Goal: Task Accomplishment & Management: Complete application form

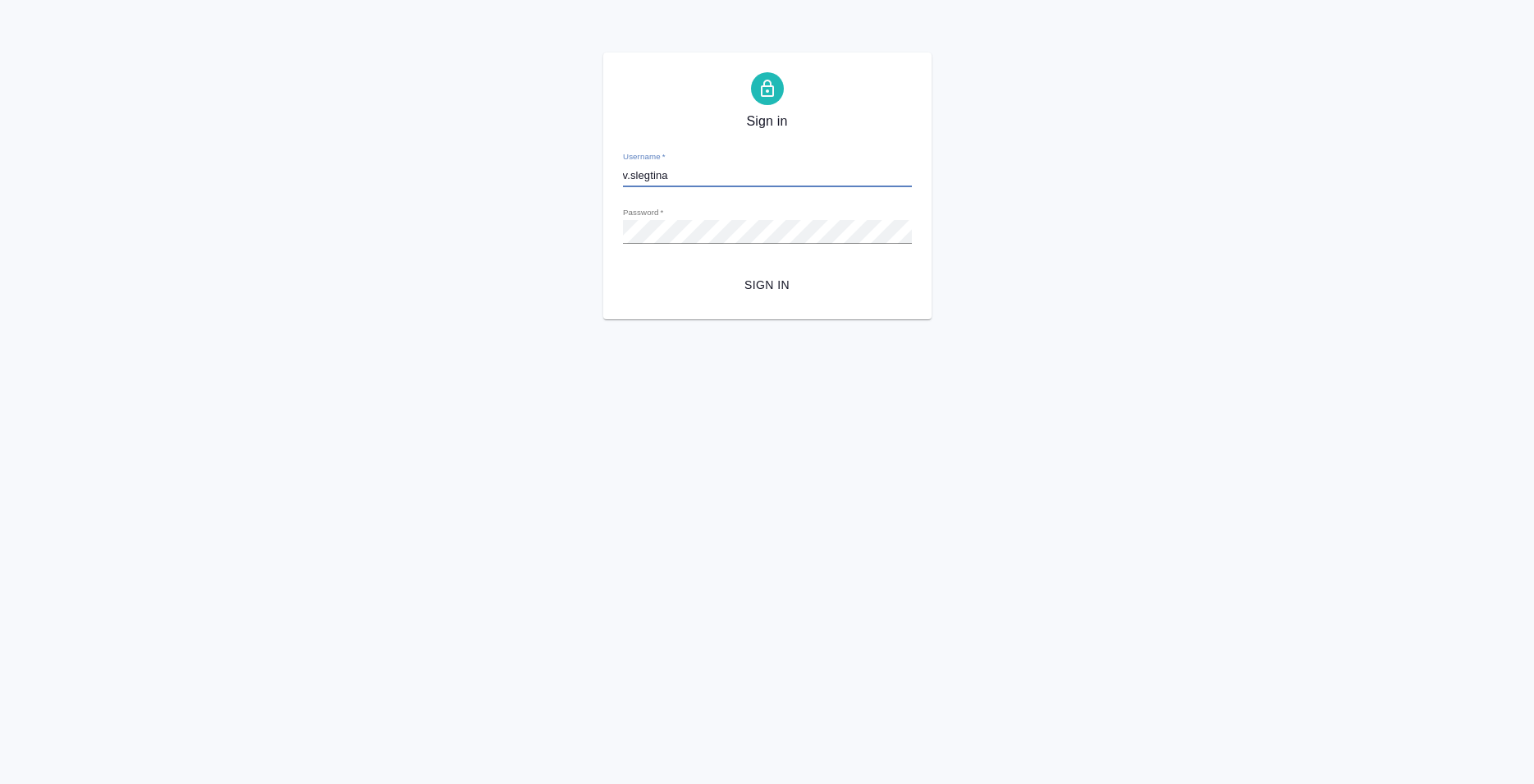
type input "v.slegtina"
click at [762, 290] on span "Sign in" at bounding box center [767, 285] width 262 height 21
type input "[EMAIL_ADDRESS][DOMAIN_NAME]"
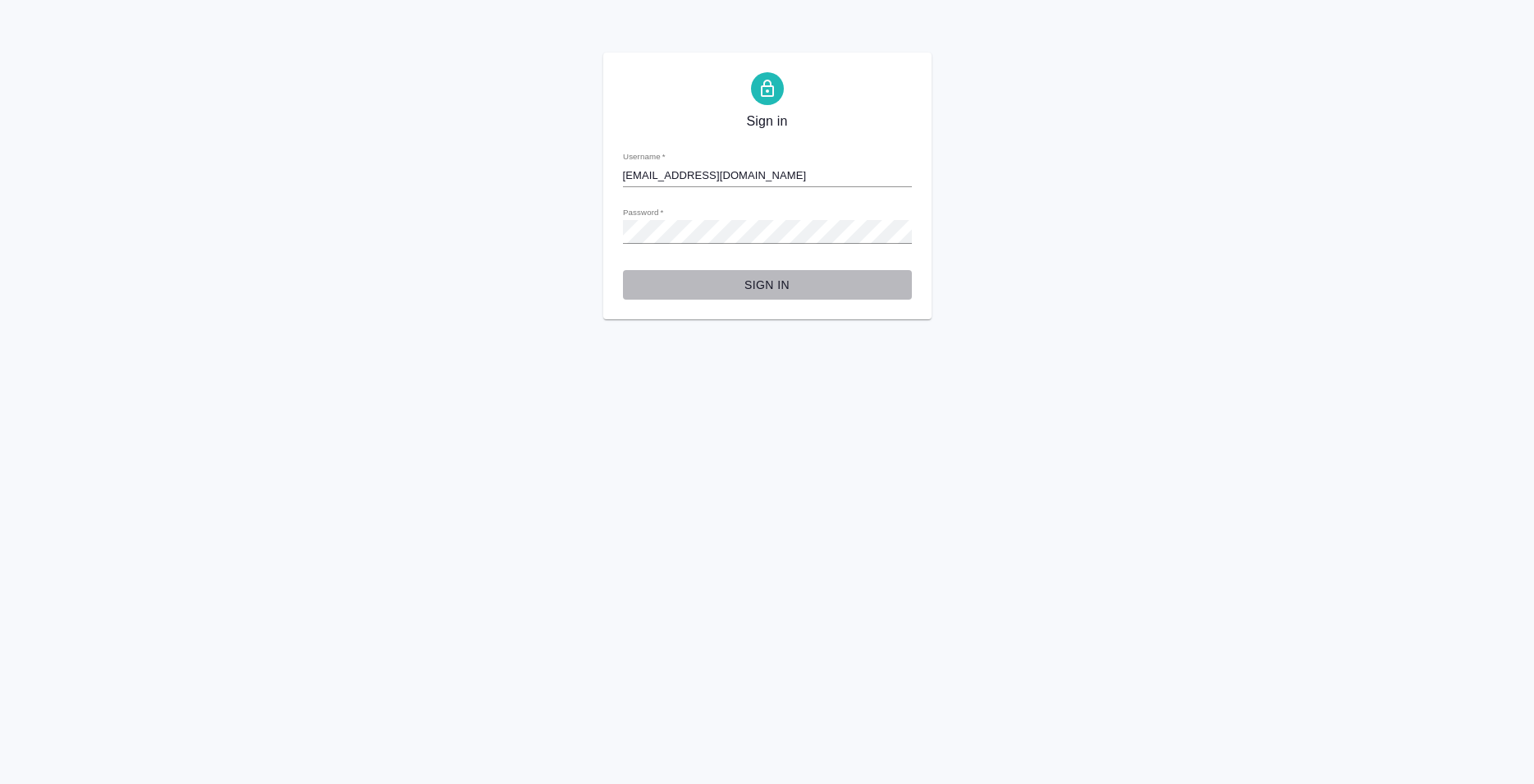
click at [769, 278] on span "Sign in" at bounding box center [767, 285] width 262 height 21
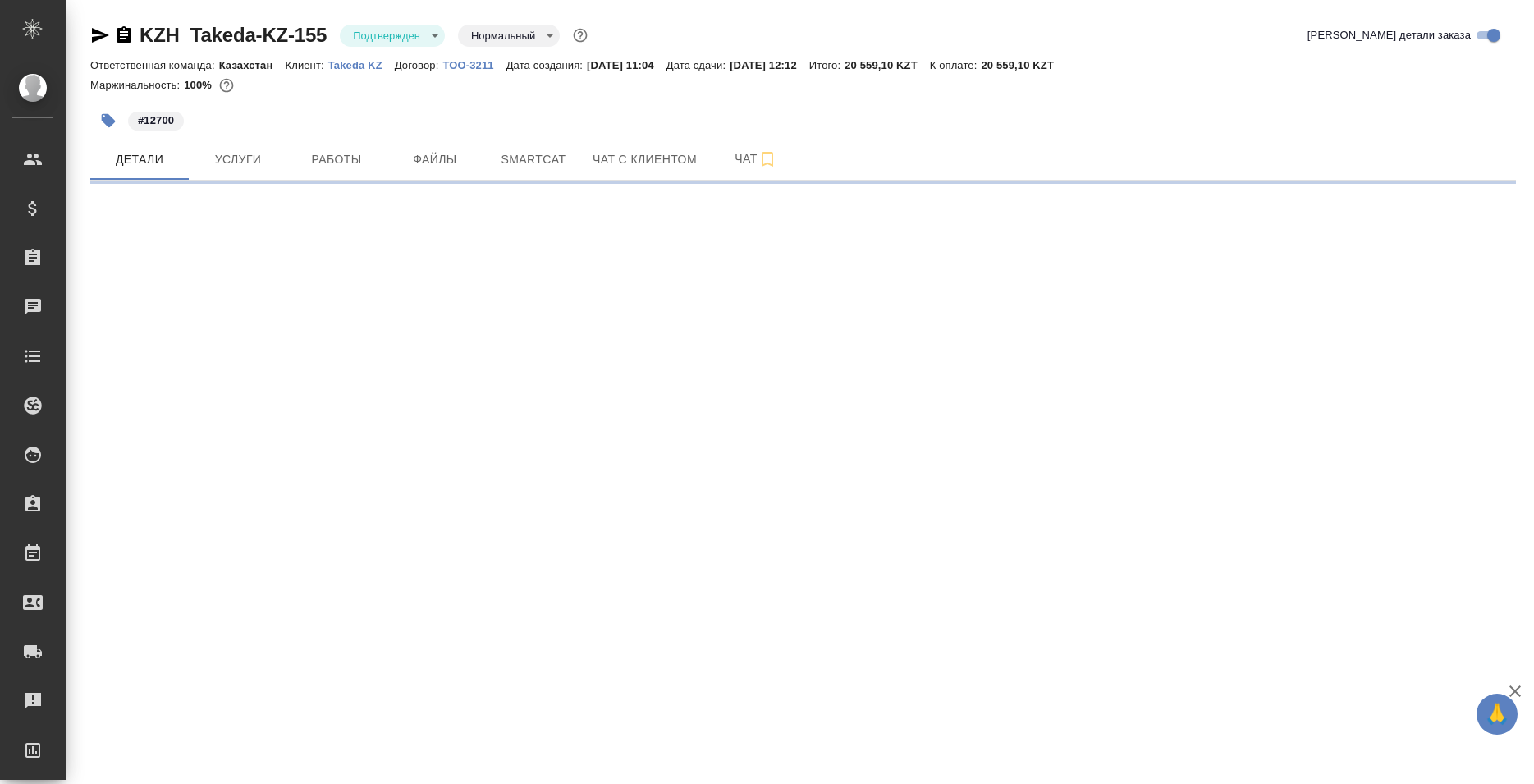
select select "RU"
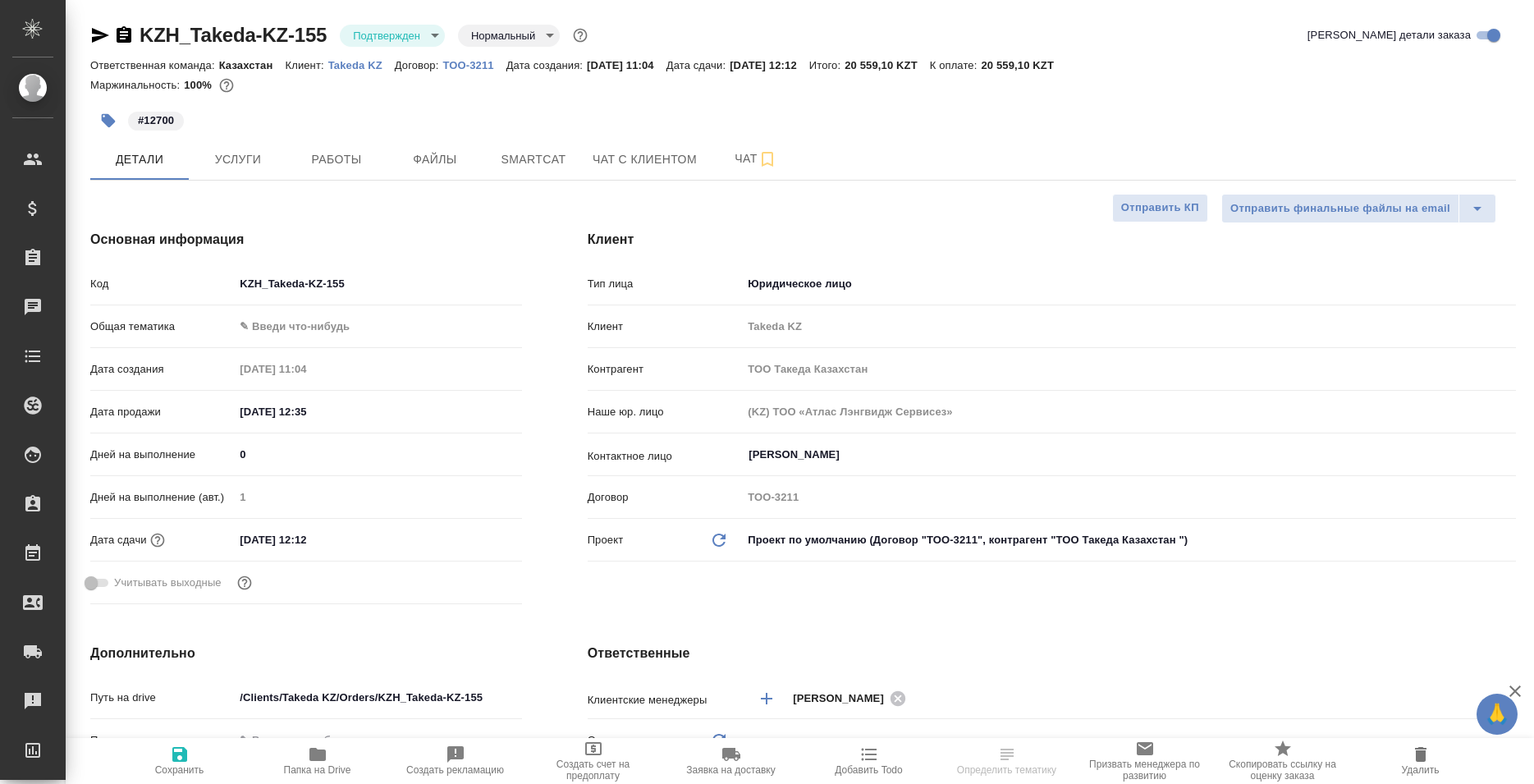
type input "Казахстан"
type input "Кошербаева Назерке"
type input "Журавлев Денис"
type textarea "x"
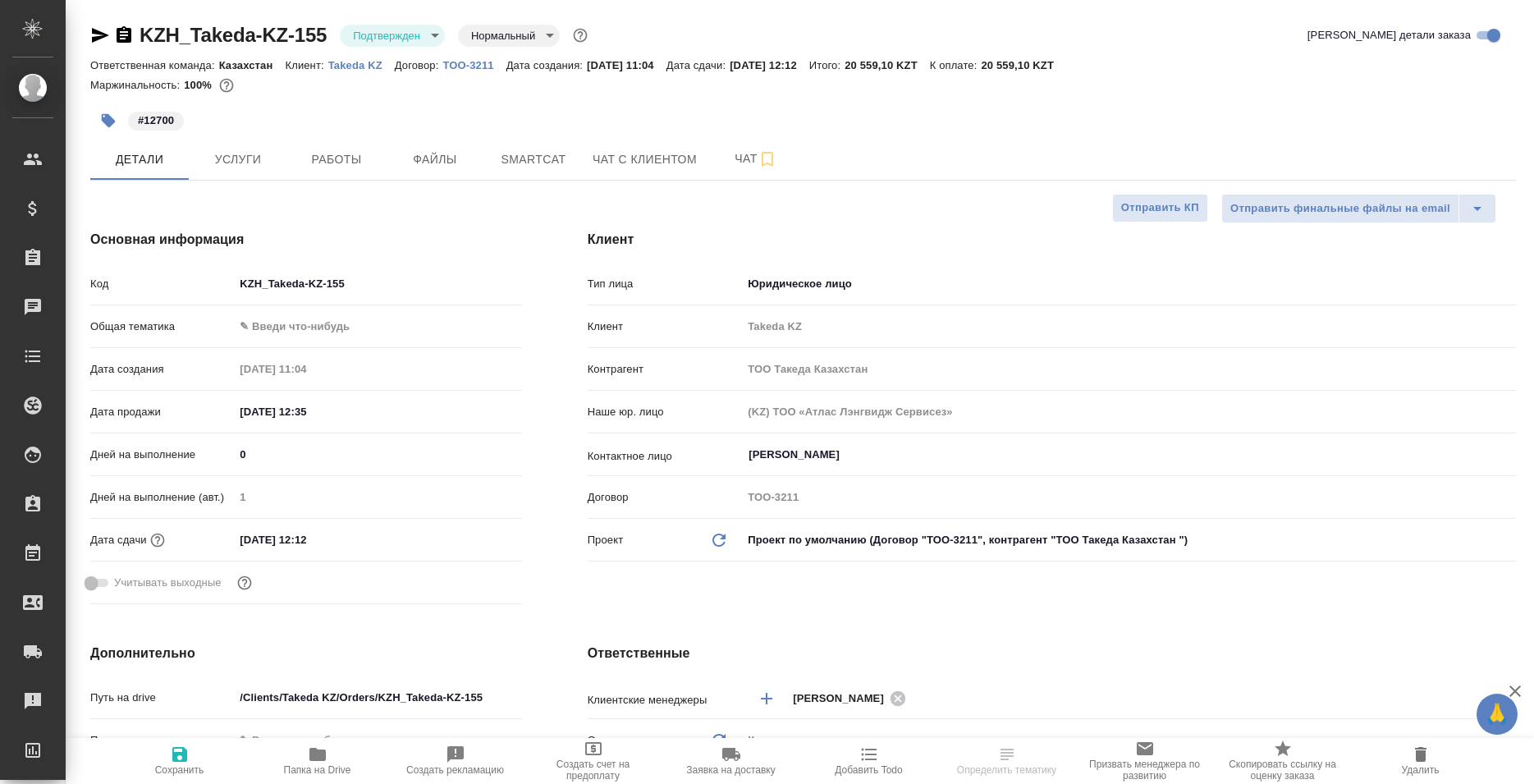
type textarea "x"
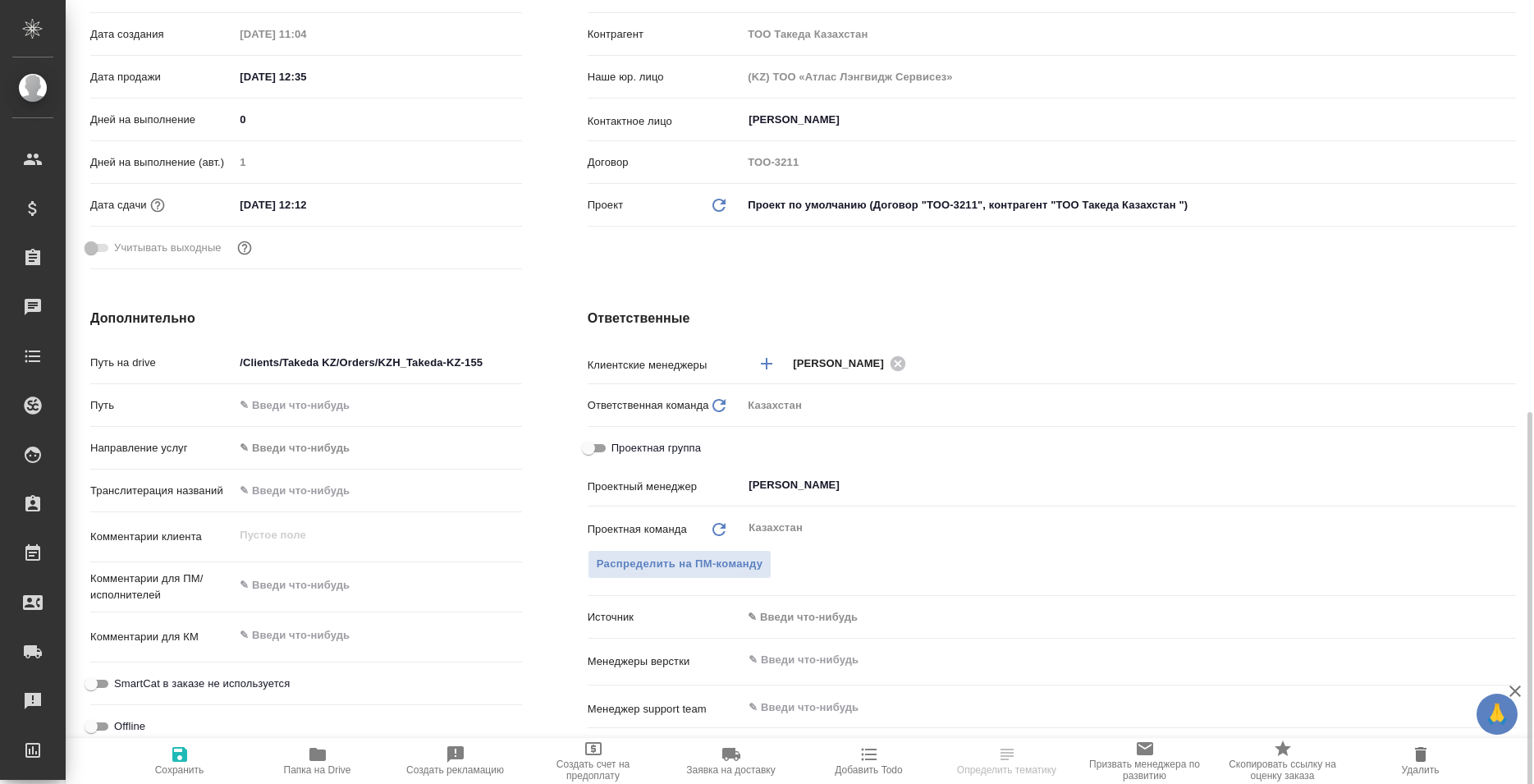
scroll to position [502, 0]
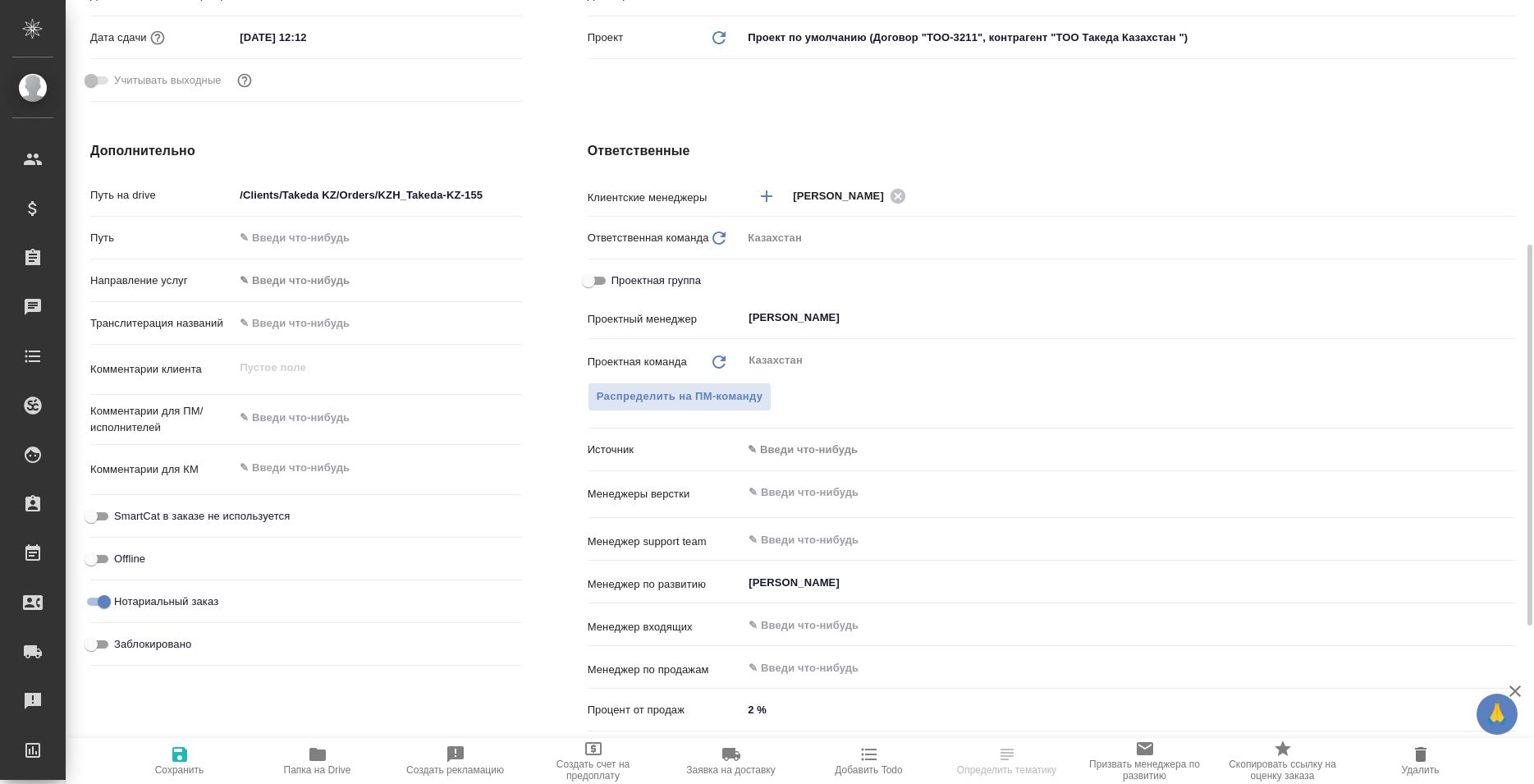
type textarea "x"
select select "RU"
type textarea "x"
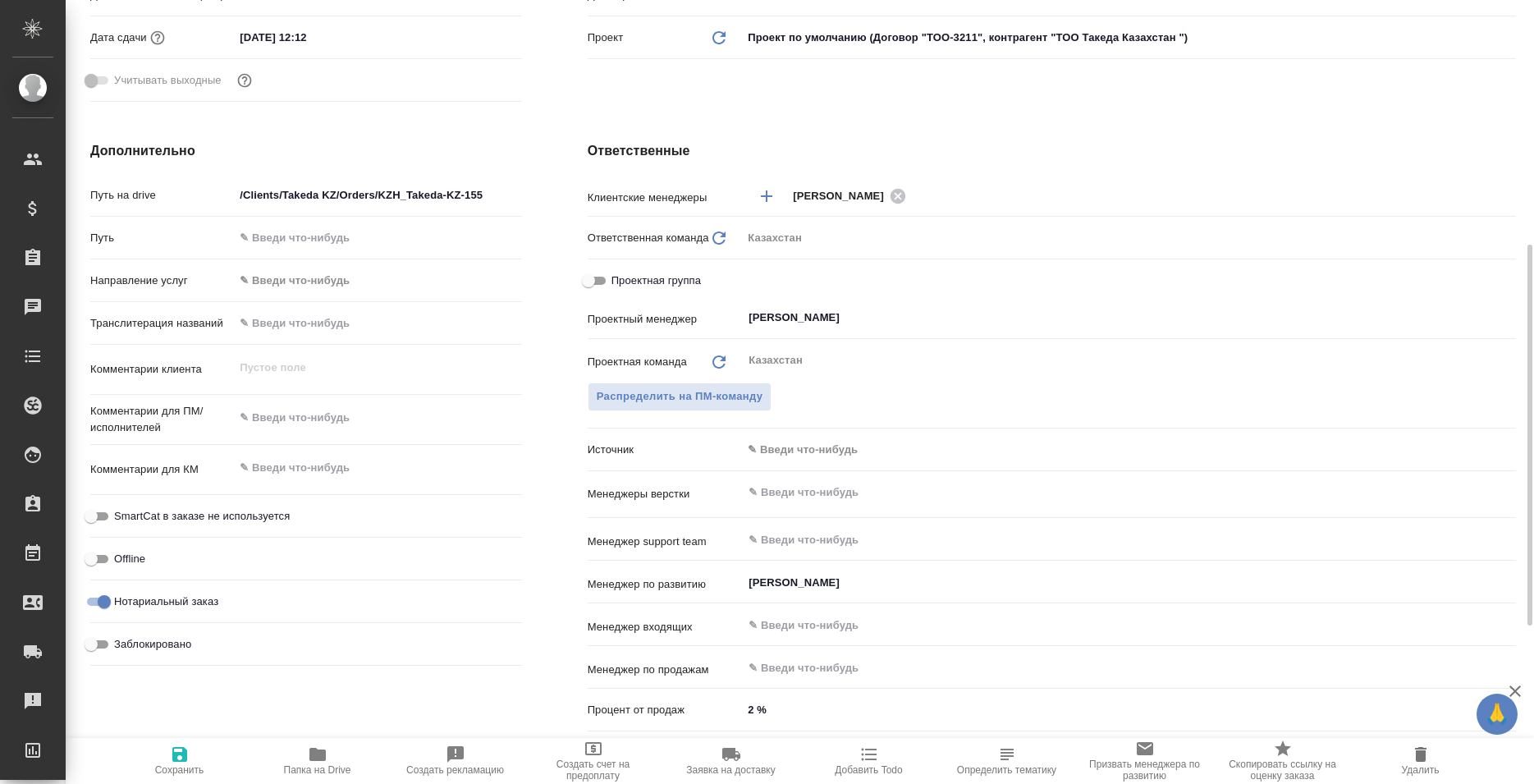
type textarea "x"
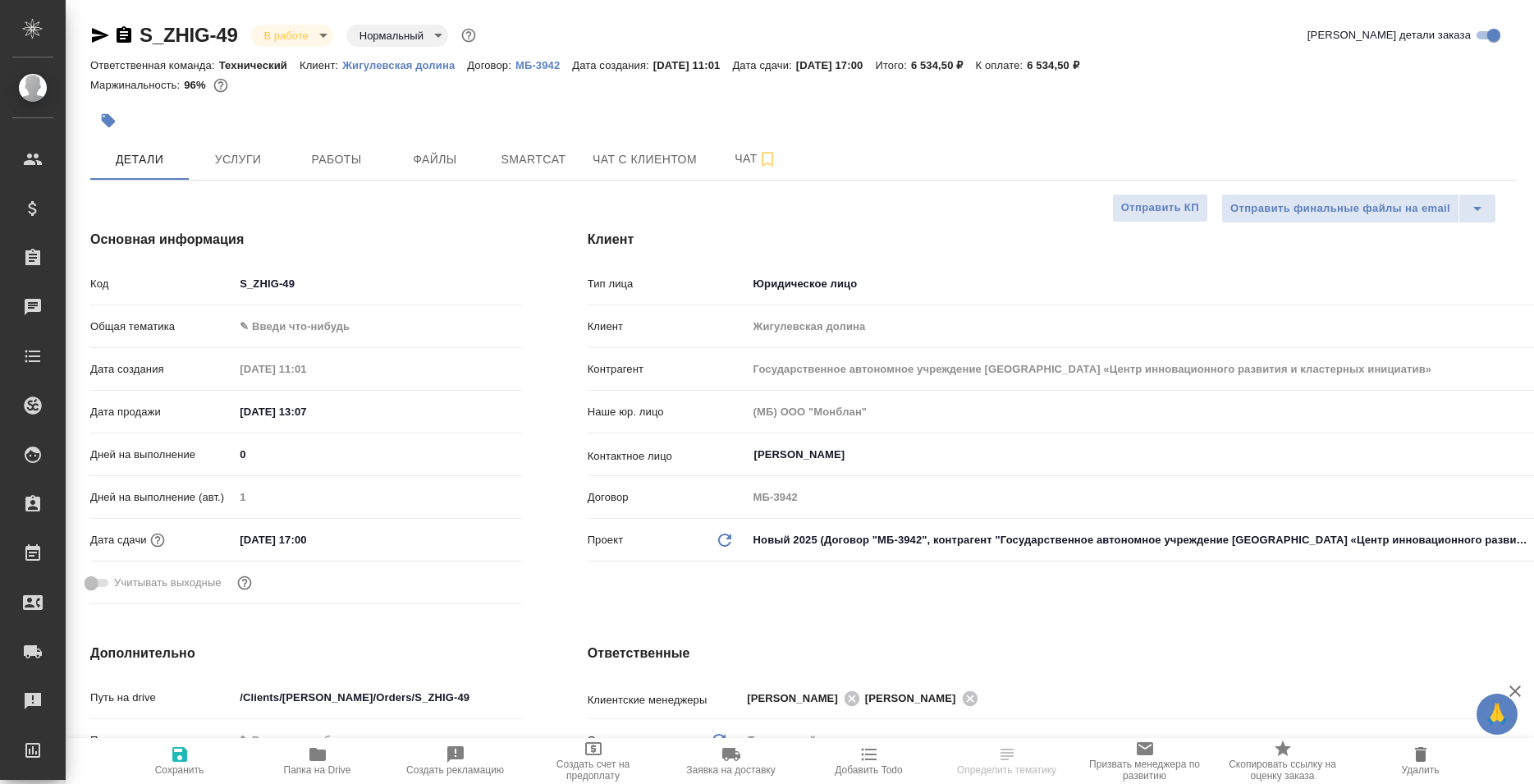
select select "RU"
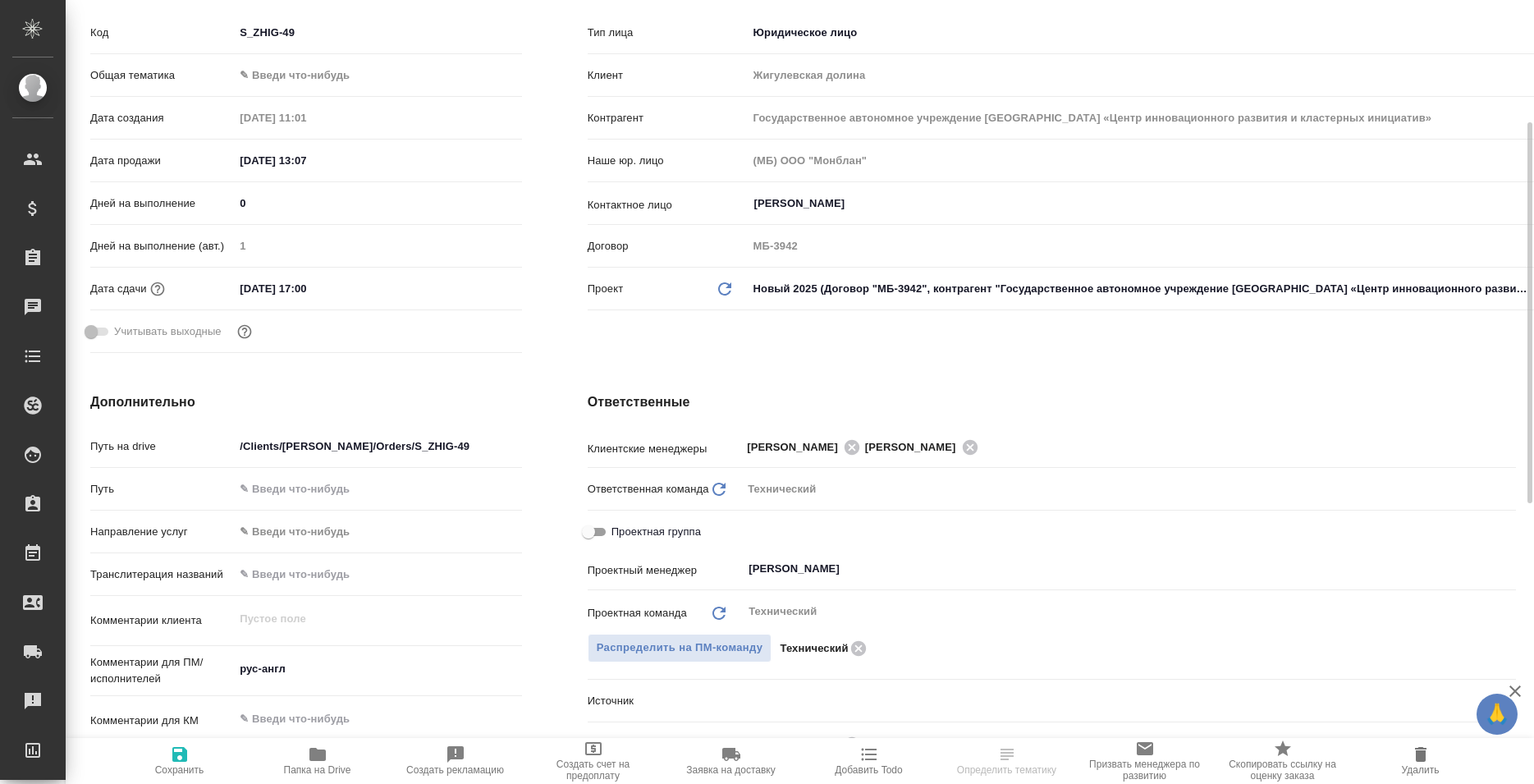
scroll to position [586, 0]
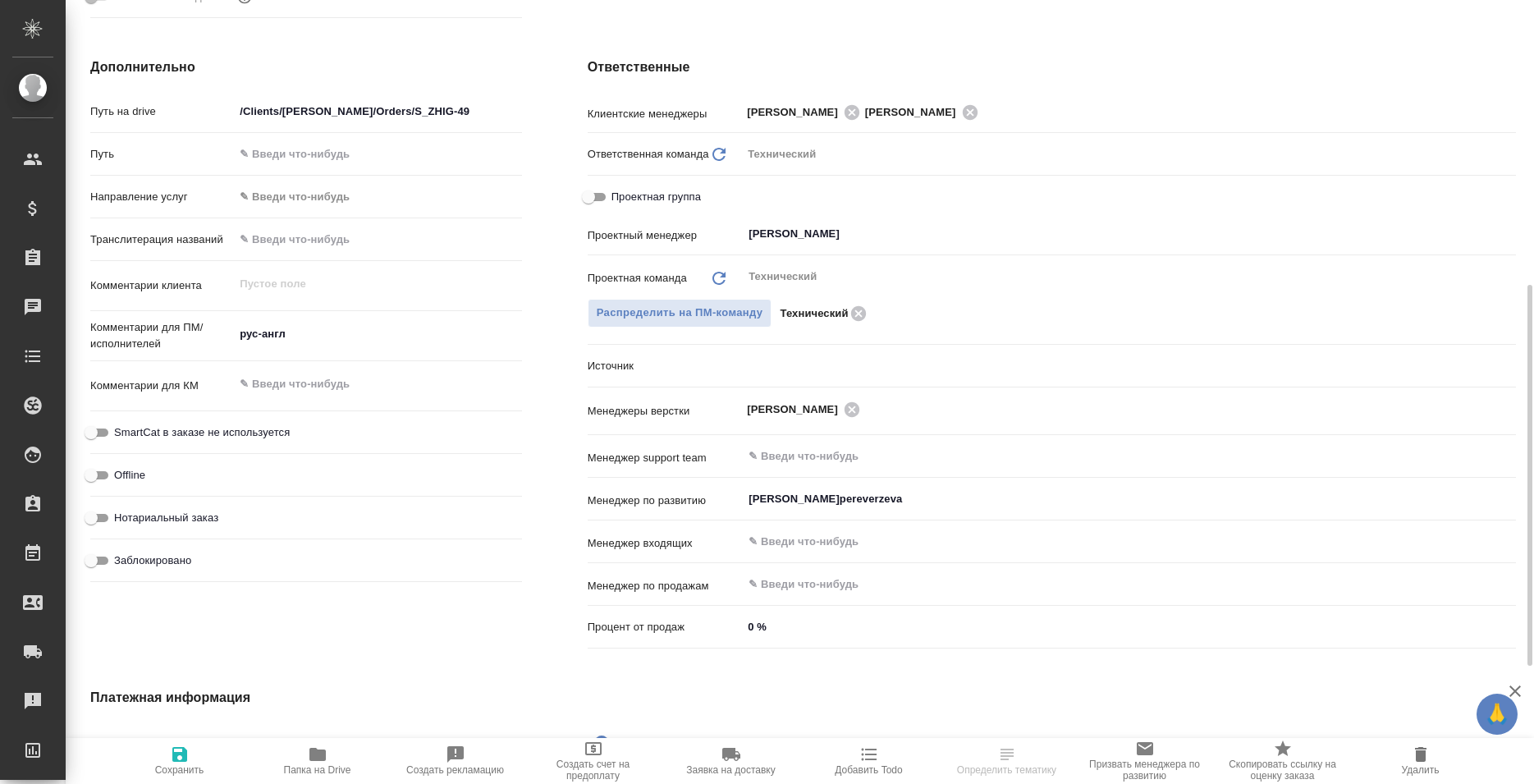
select select "RU"
type textarea "x"
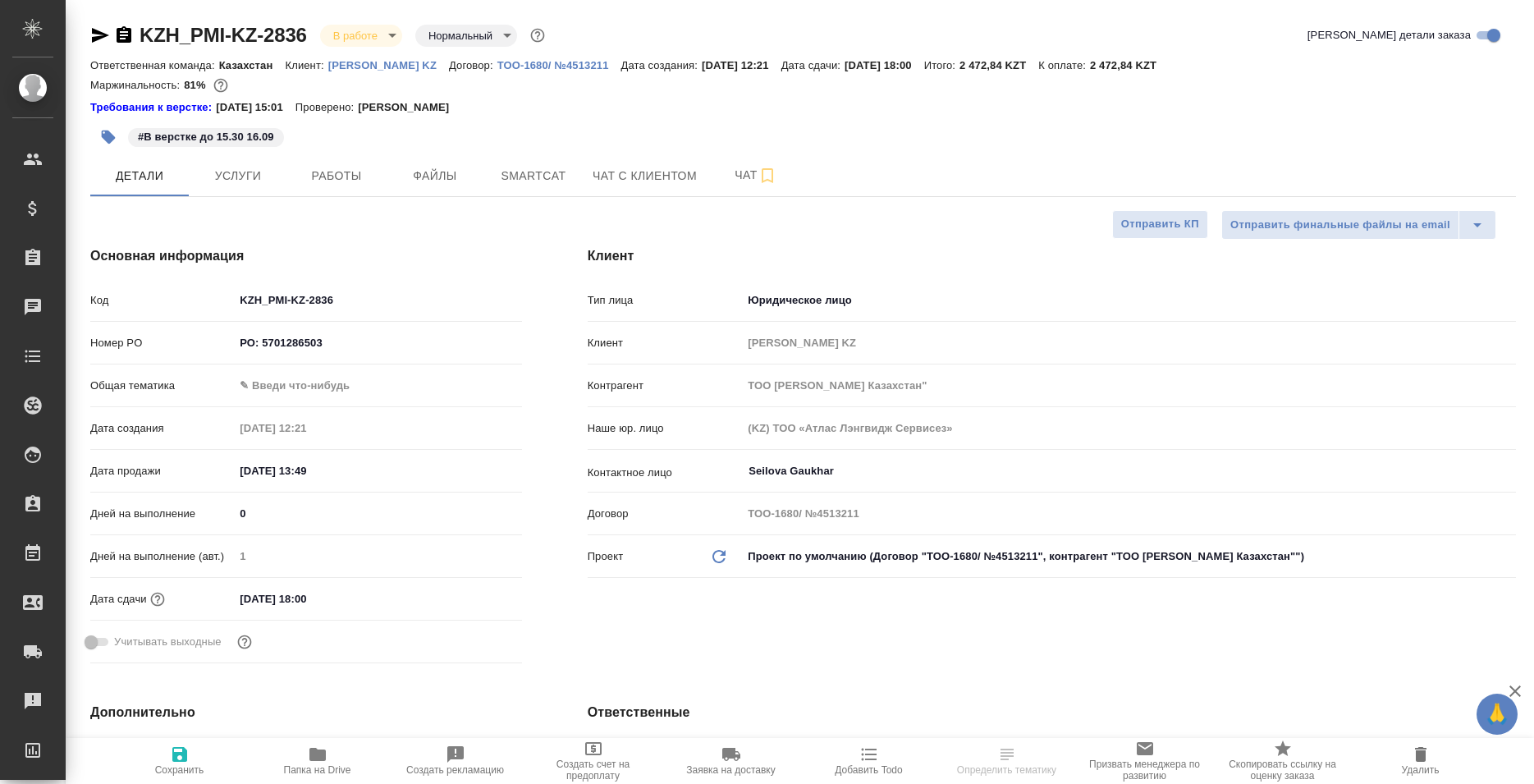
select select "RU"
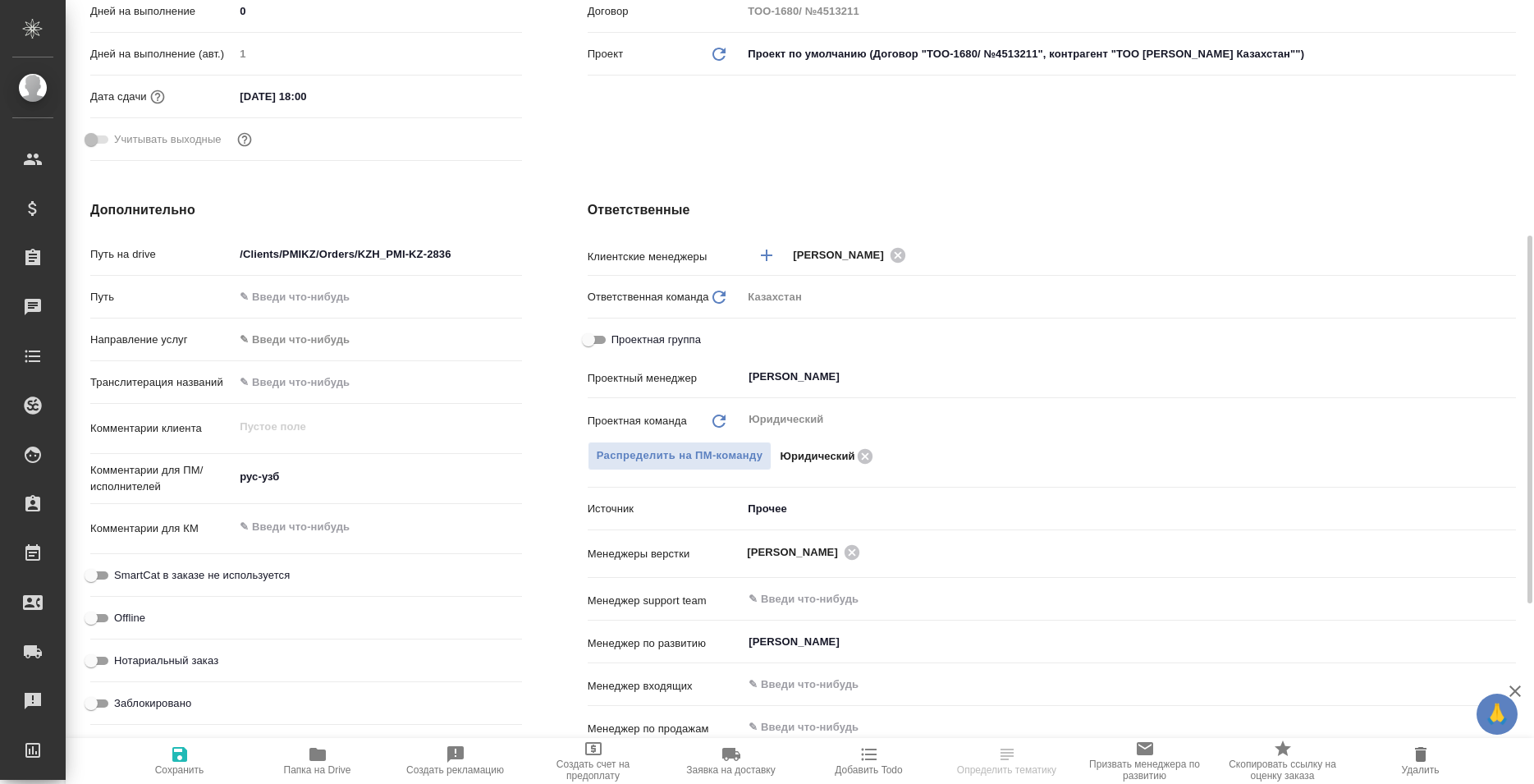
scroll to position [335, 0]
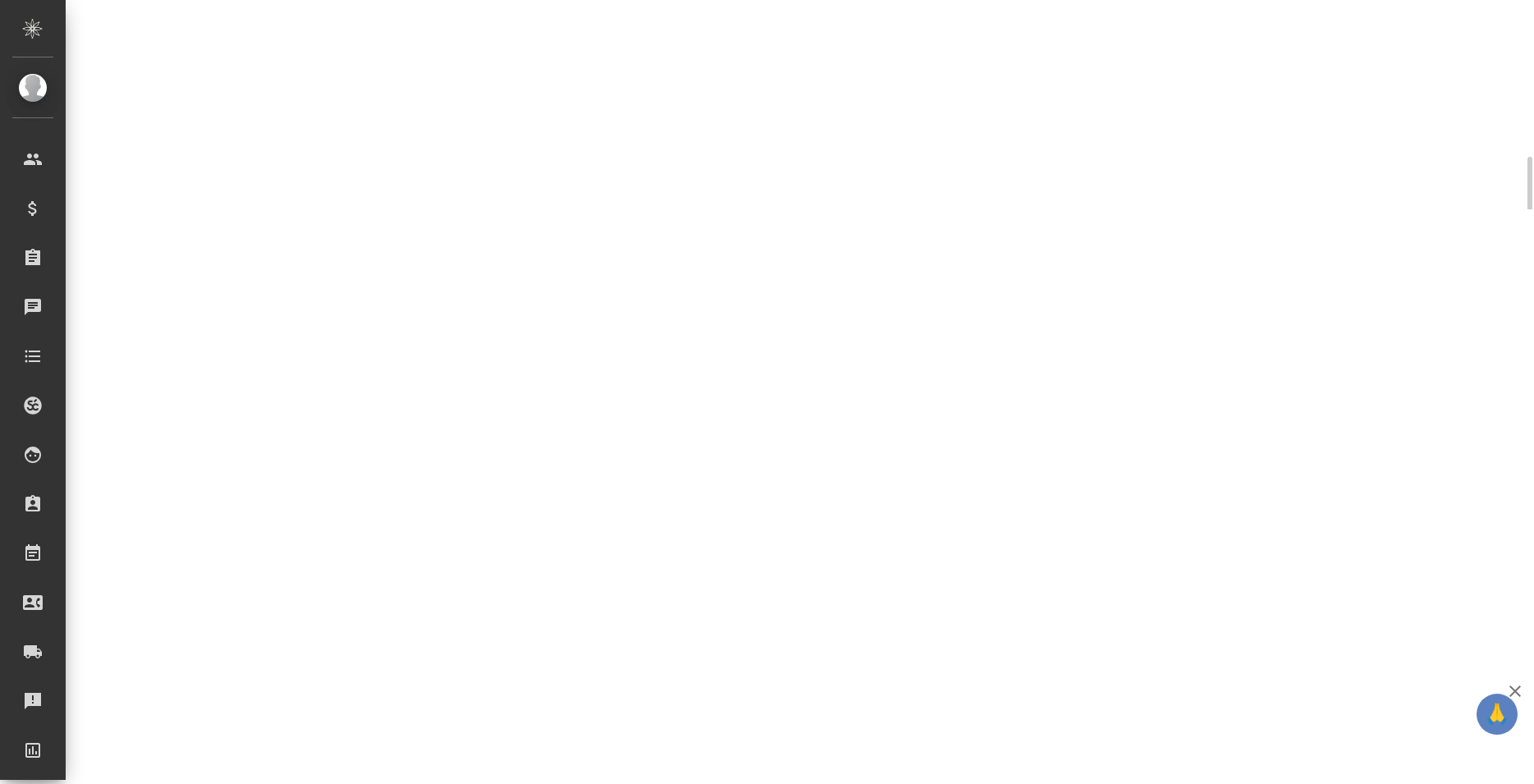
select select "RU"
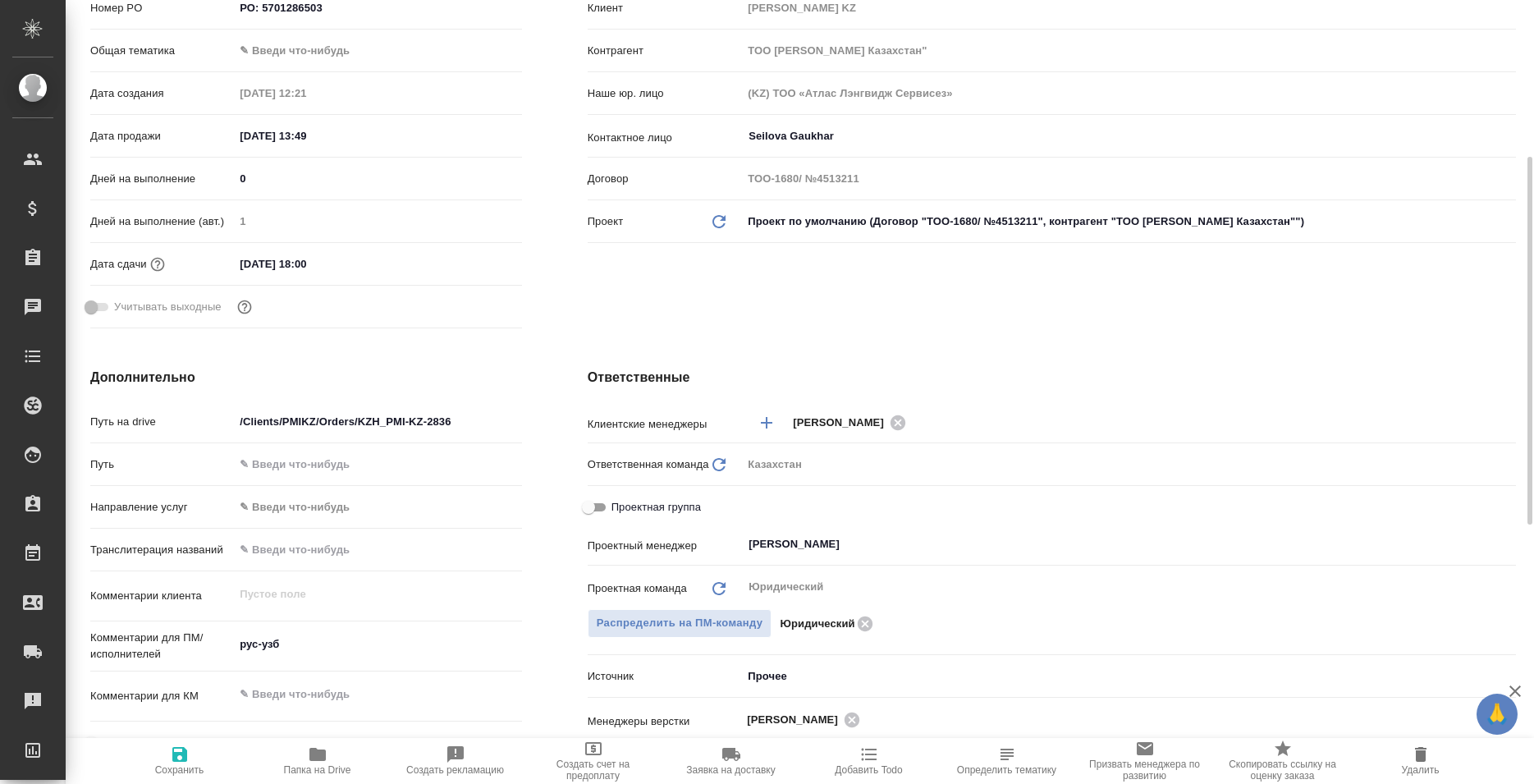
type textarea "x"
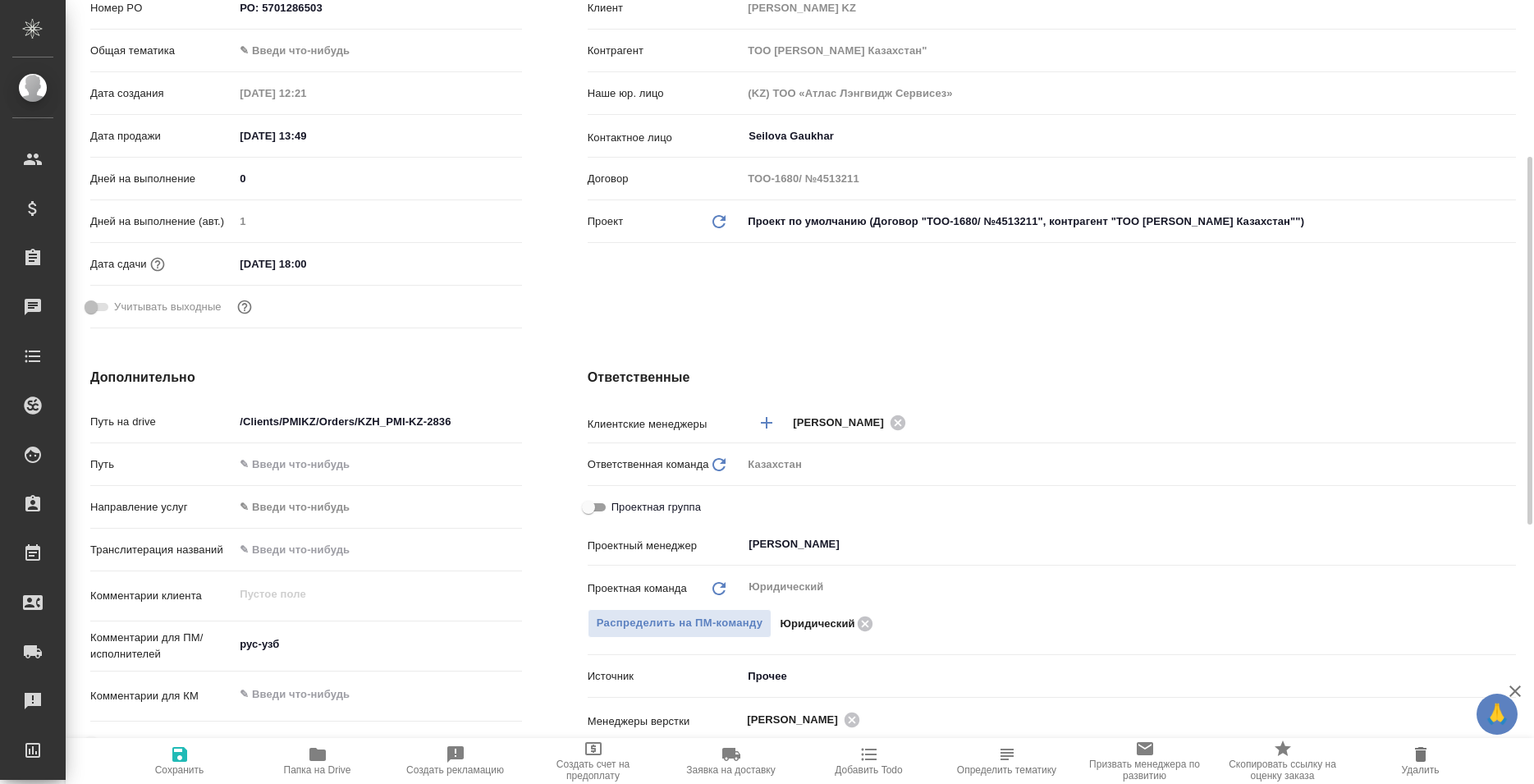
type textarea "x"
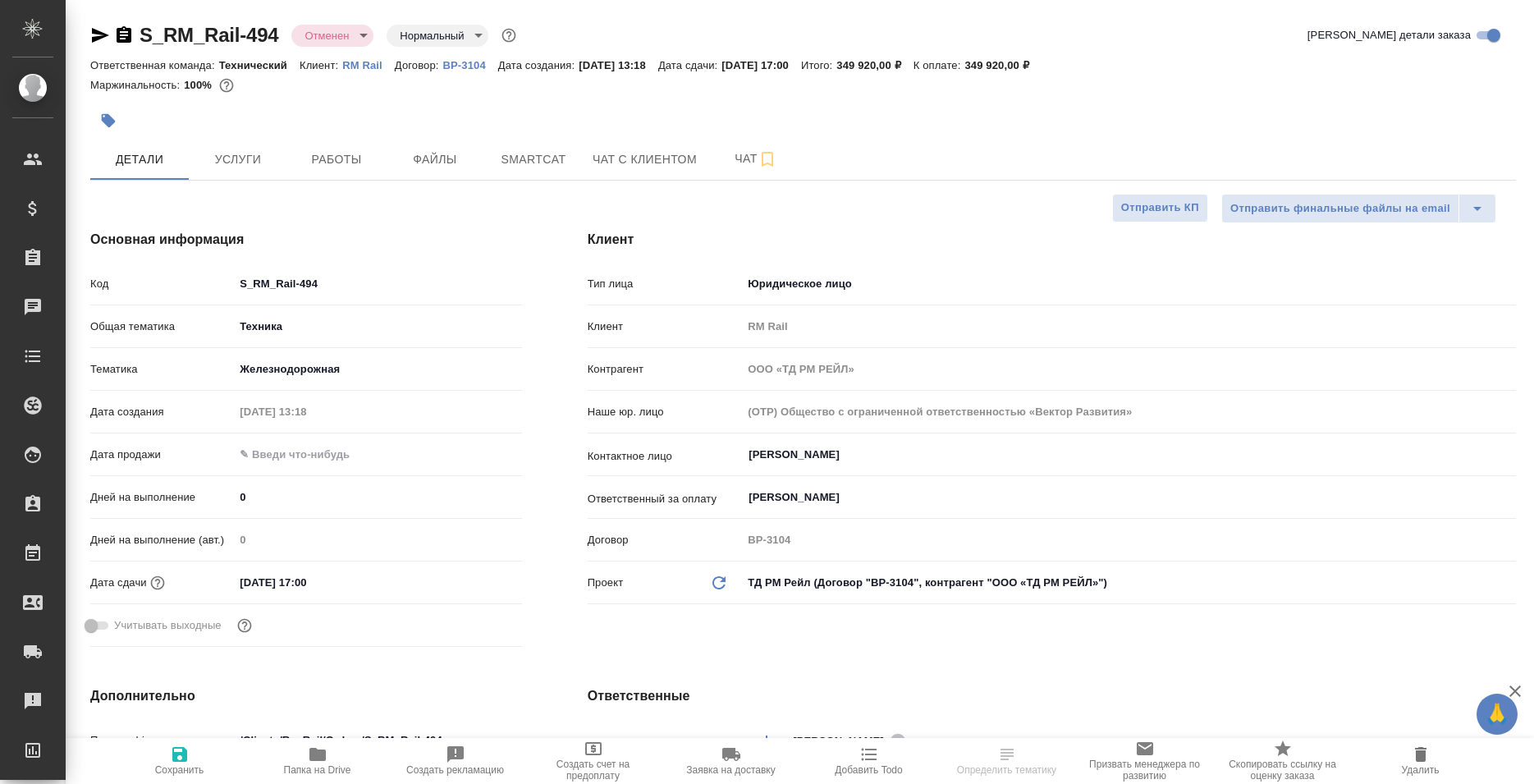
select select "RU"
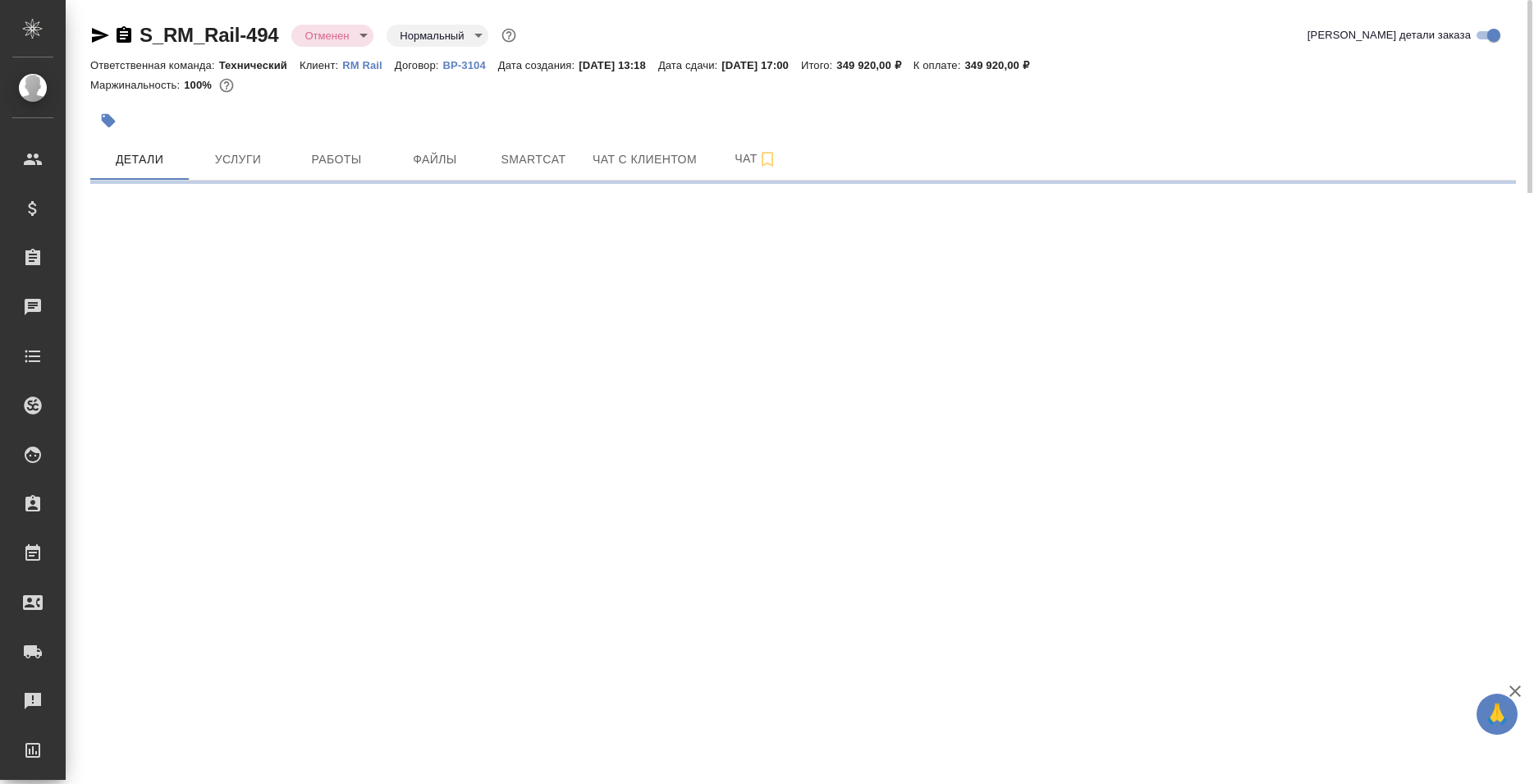
select select "RU"
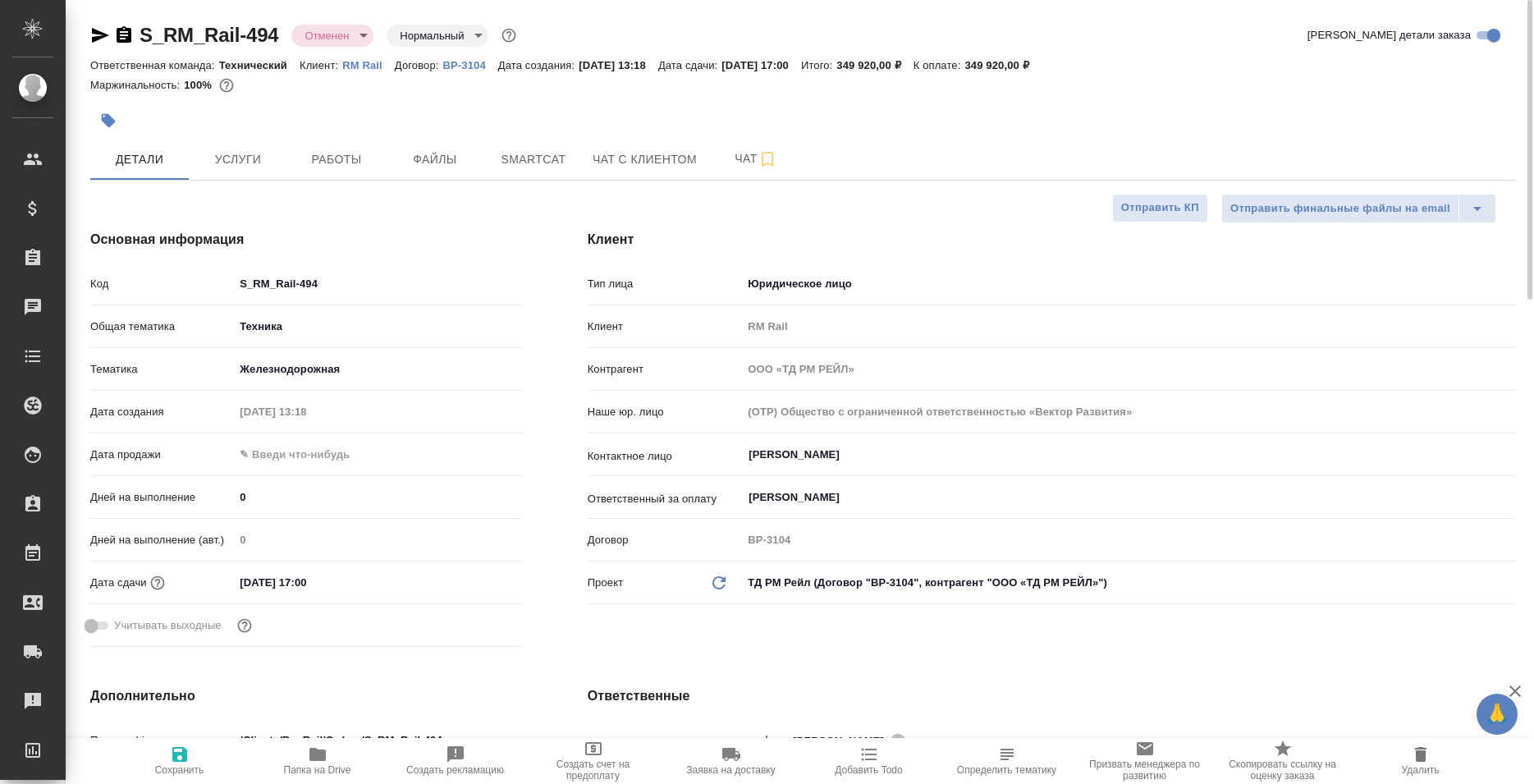
type textarea "x"
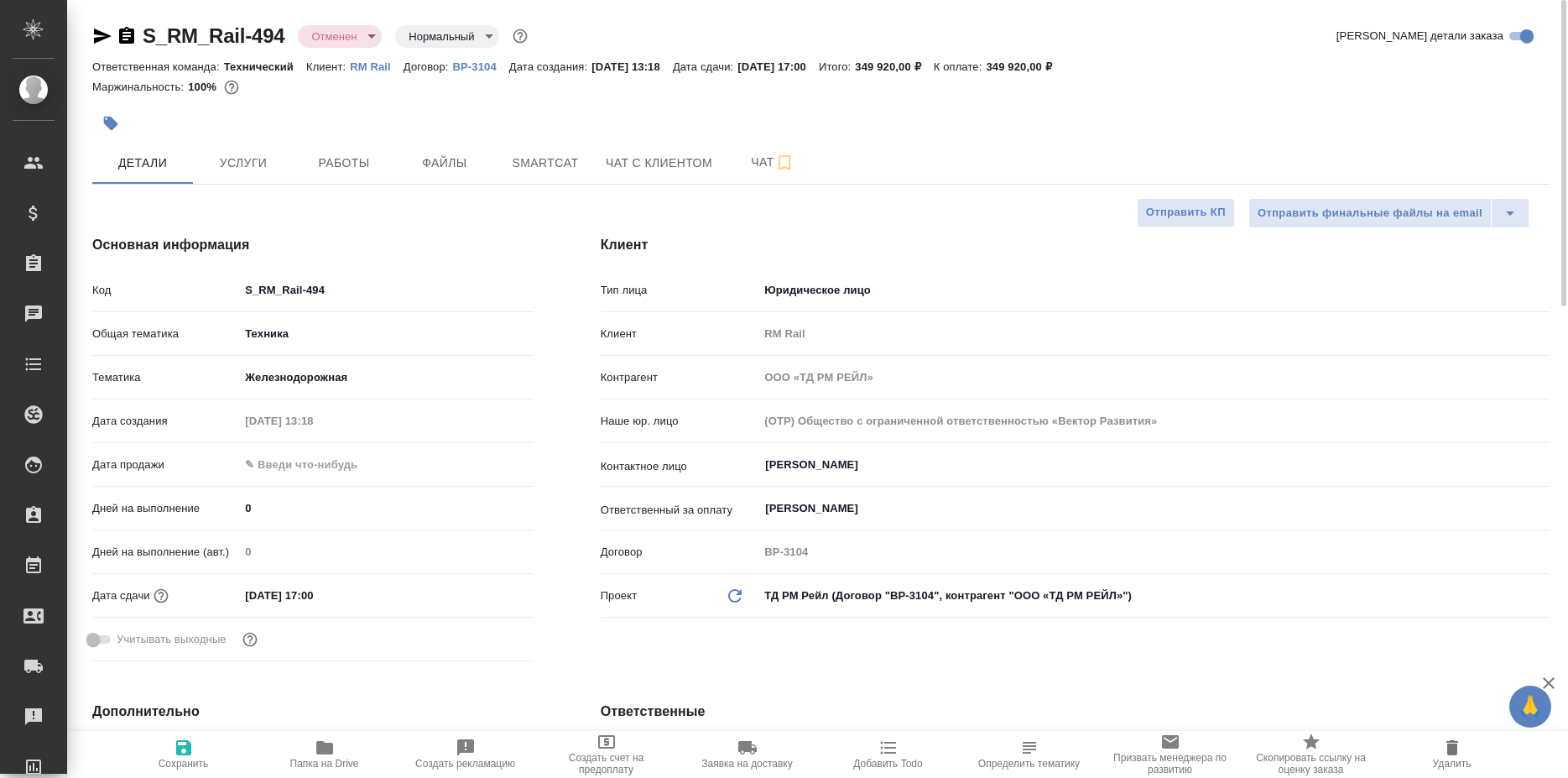
type textarea "x"
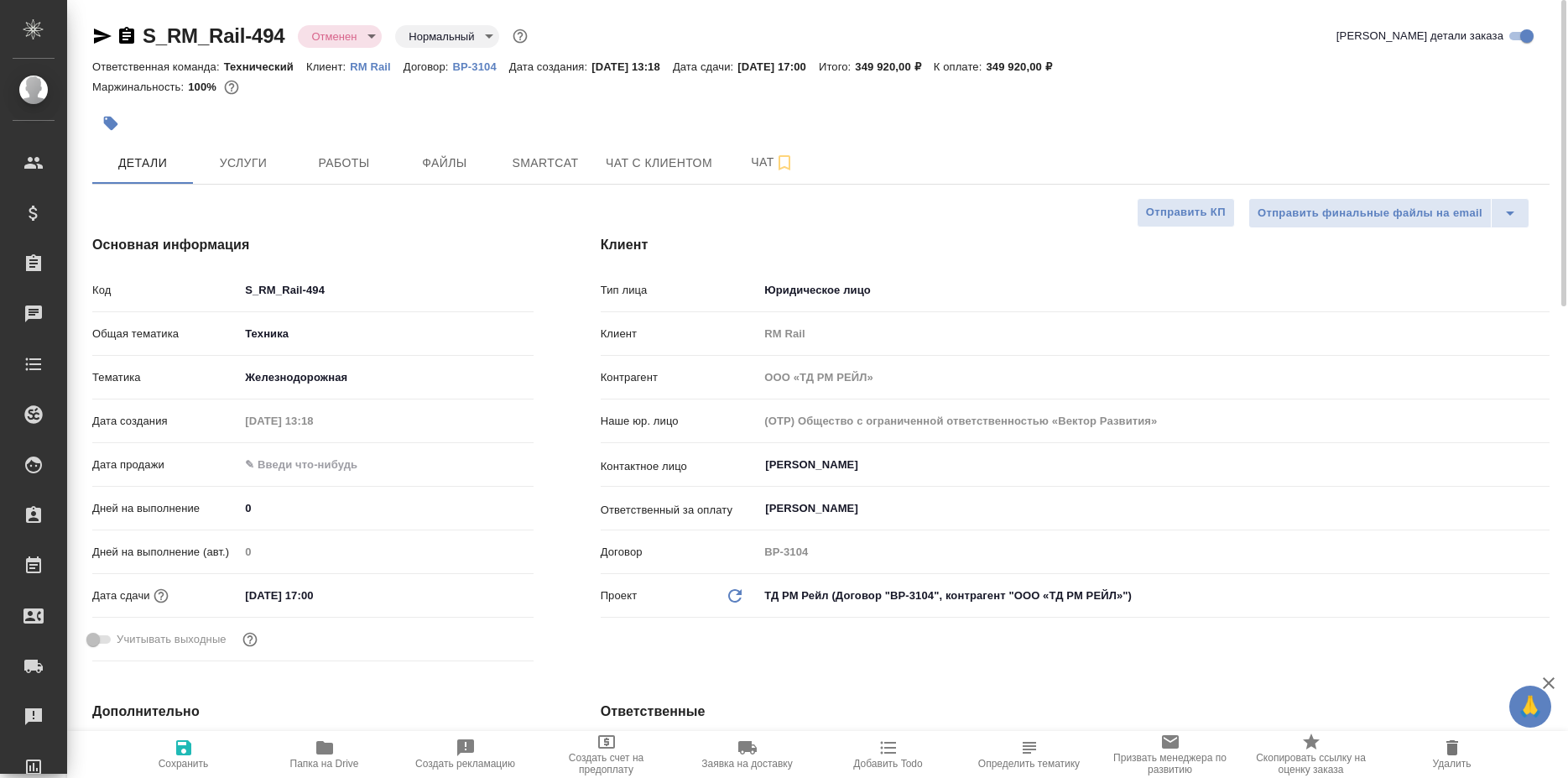
type textarea "x"
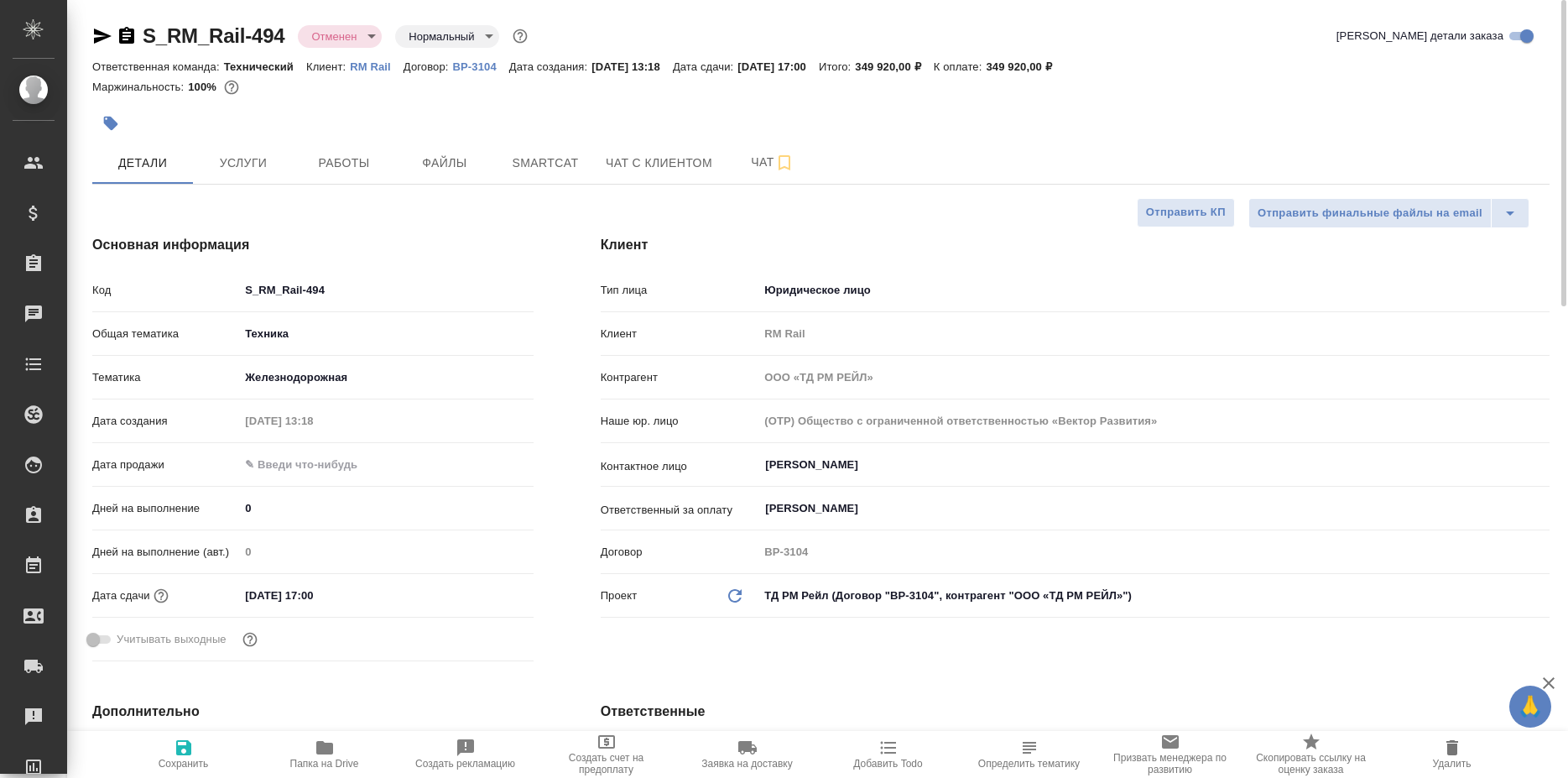
type textarea "x"
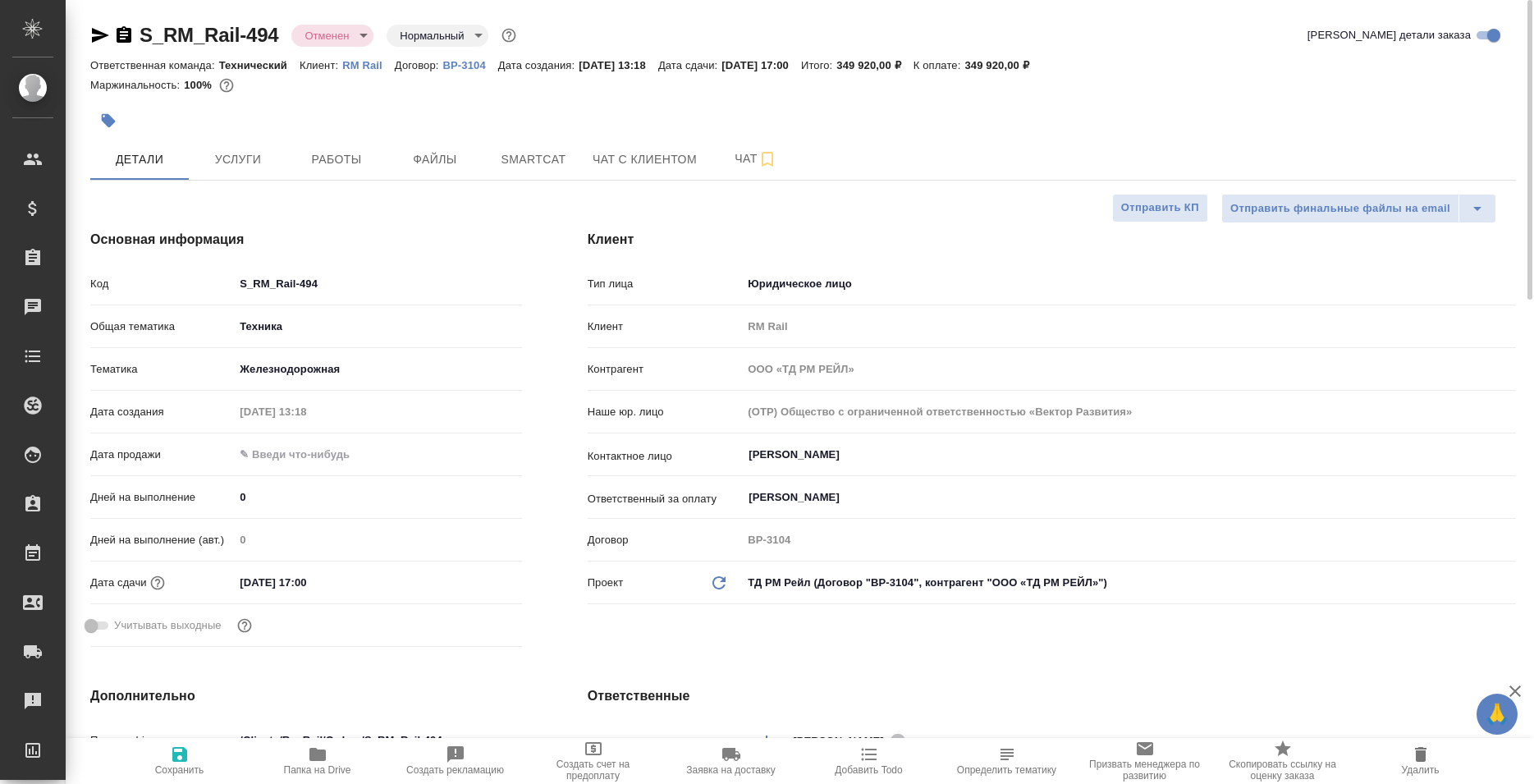
type textarea "x"
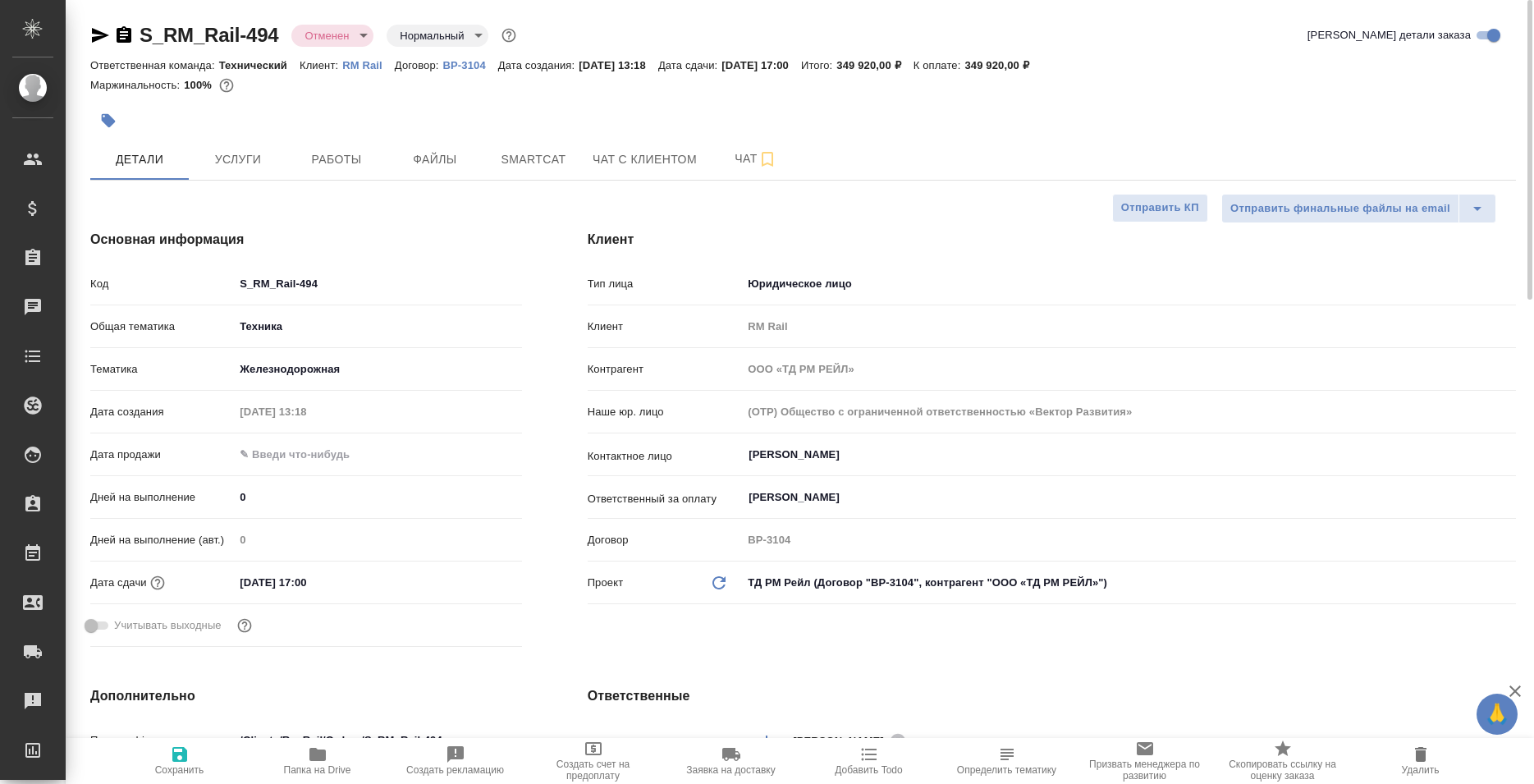
type textarea "x"
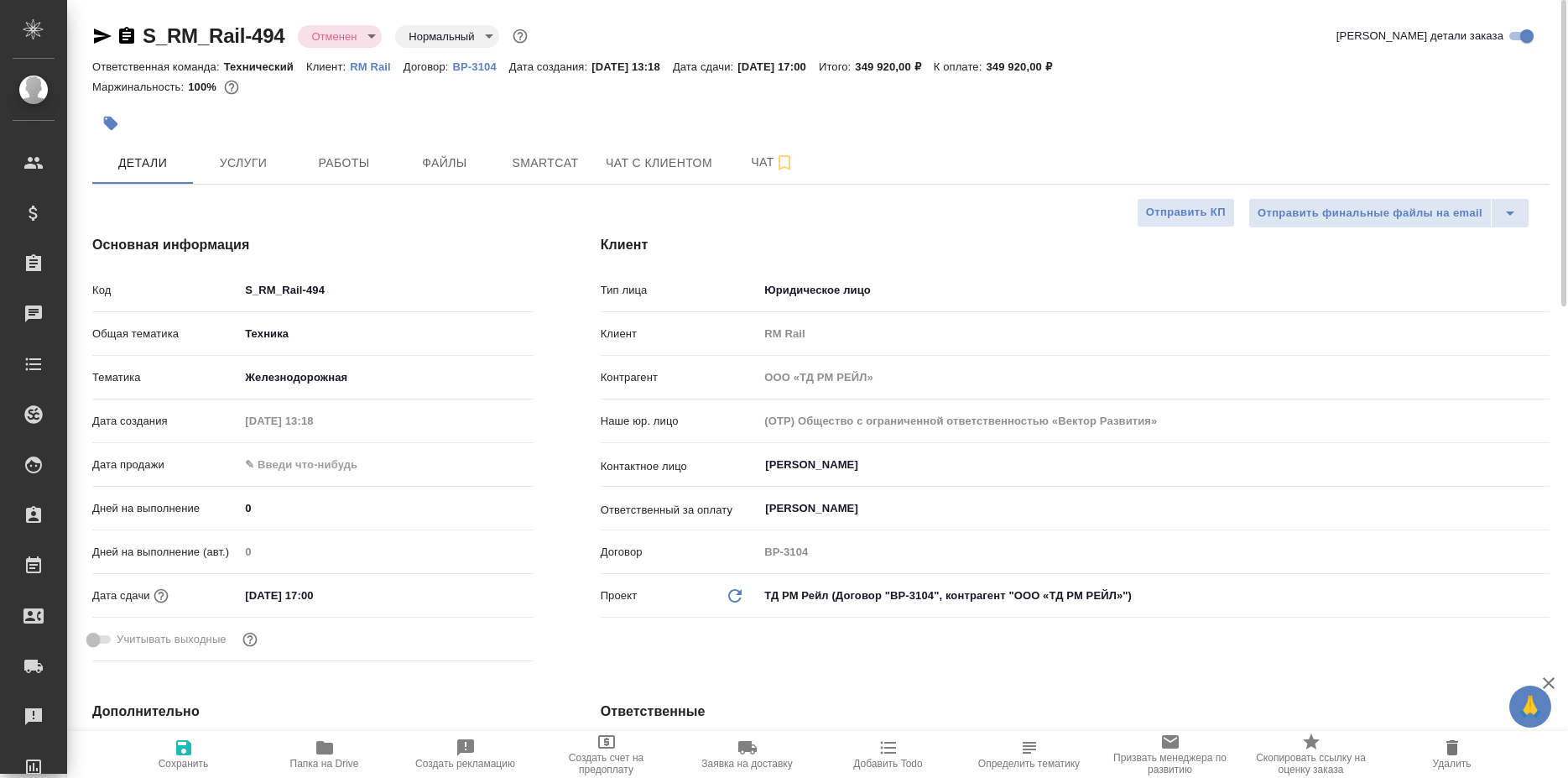
type textarea "x"
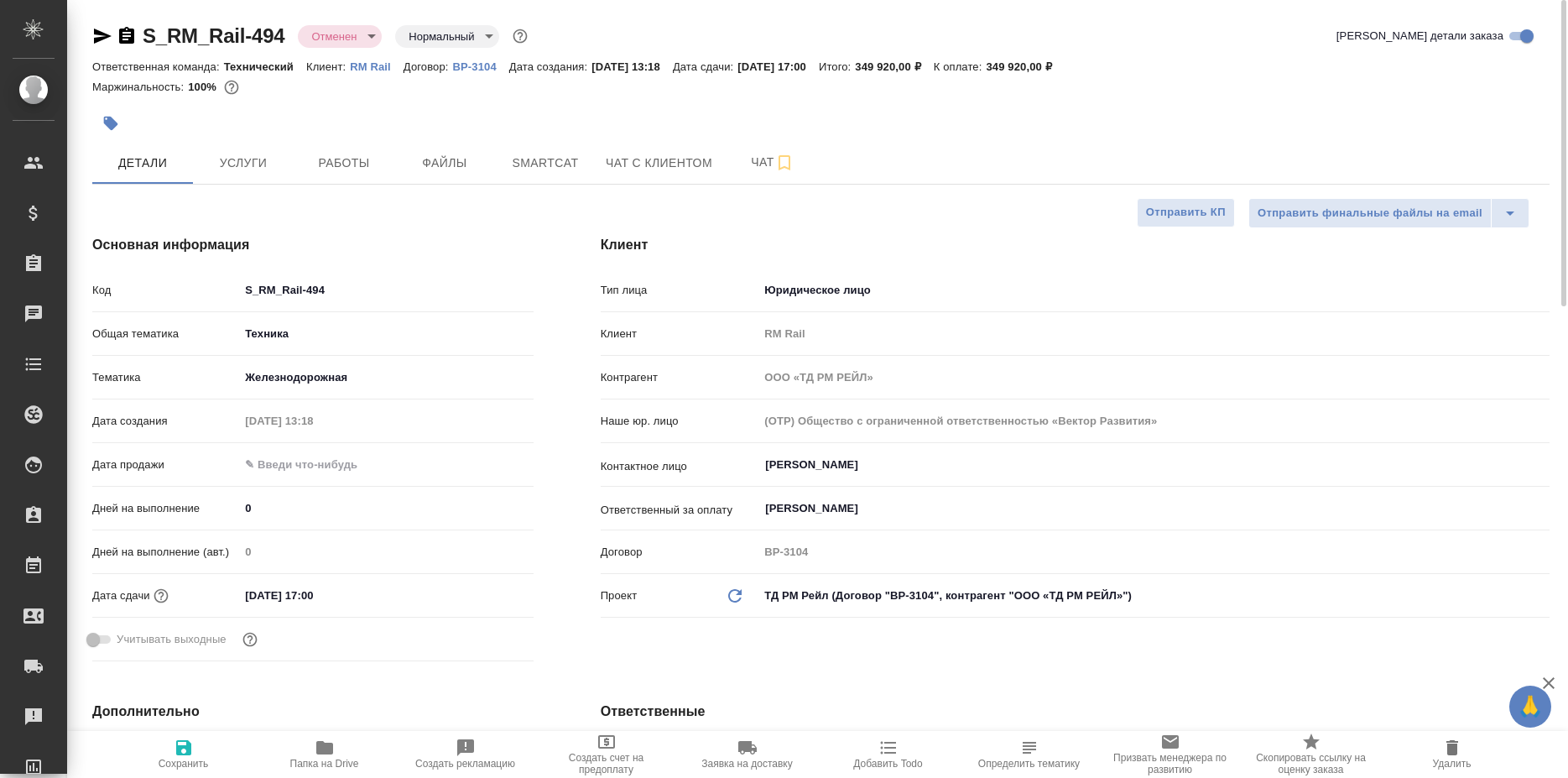
type textarea "x"
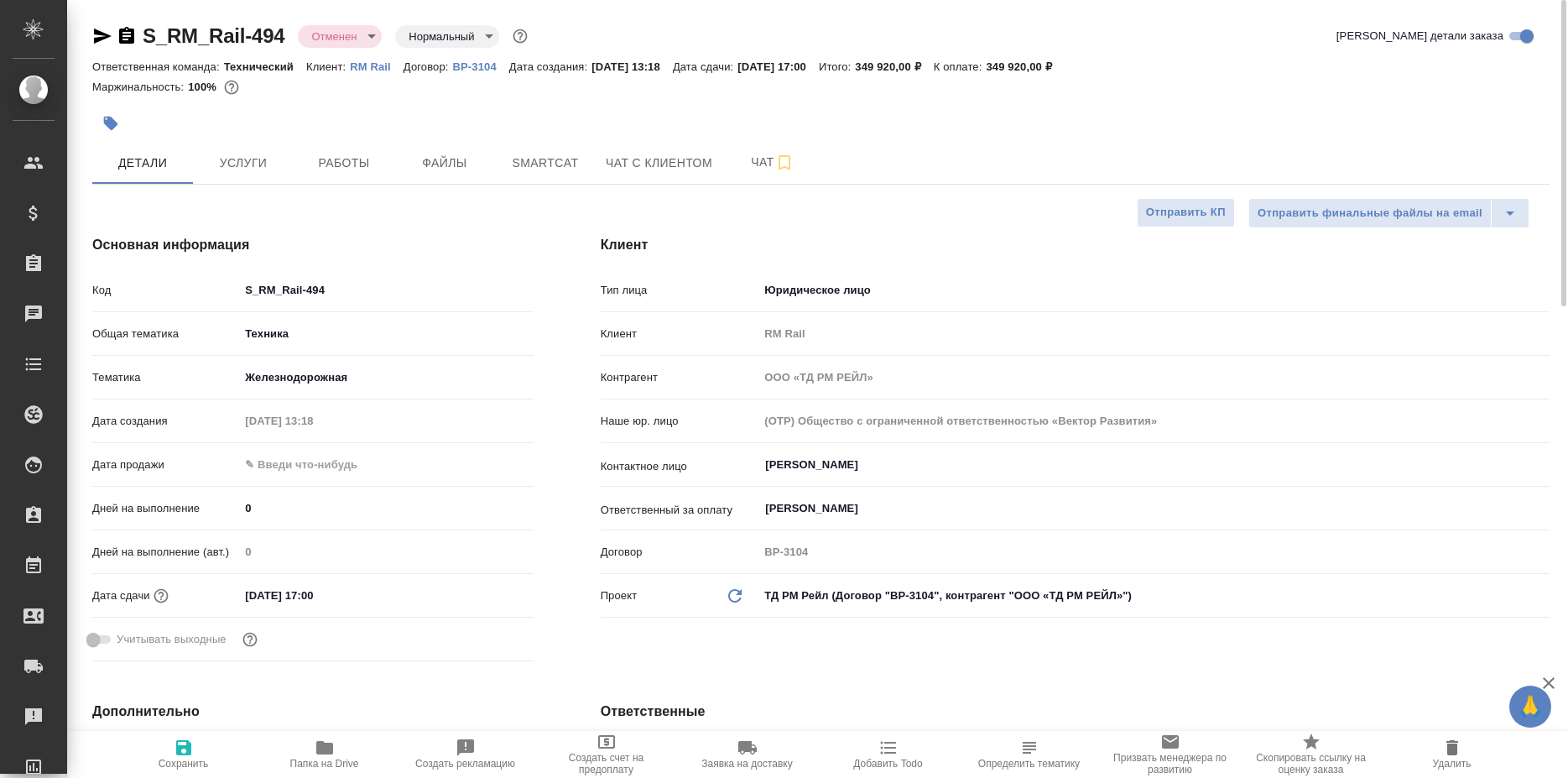
type textarea "x"
